Goal: Information Seeking & Learning: Learn about a topic

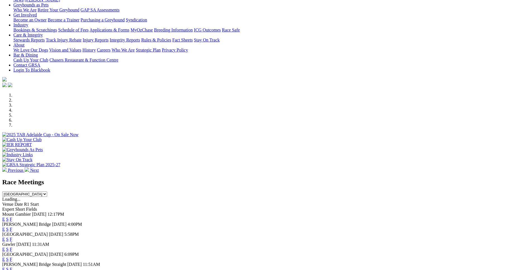
scroll to position [84, 0]
click at [5, 217] on link "E" at bounding box center [3, 219] width 3 height 5
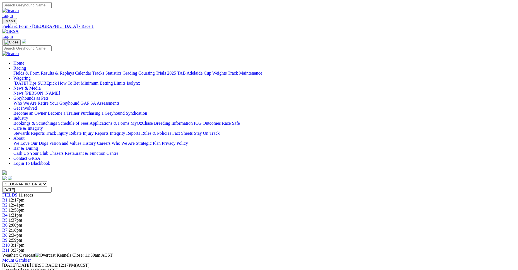
click at [165, 203] on div "R2 12:41pm" at bounding box center [258, 205] width 513 height 5
click at [25, 208] on span "12:58pm" at bounding box center [17, 210] width 16 height 5
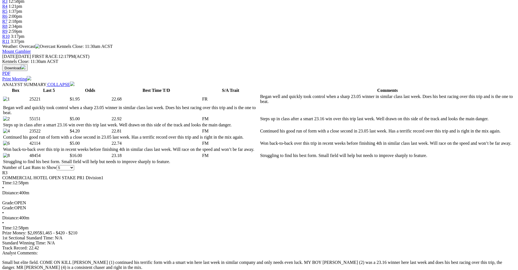
scroll to position [223, 0]
